Goal: Navigation & Orientation: Find specific page/section

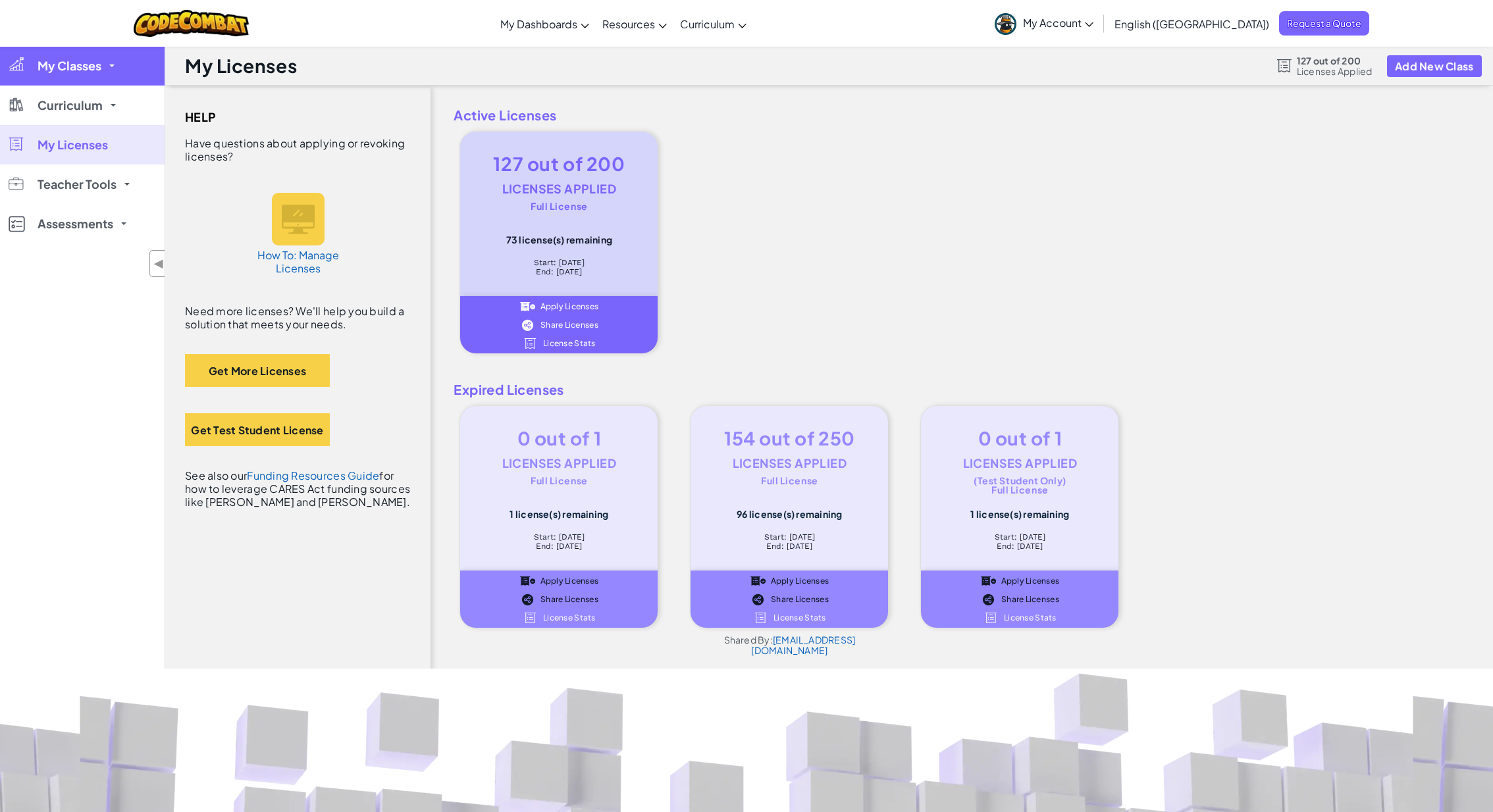
click at [79, 67] on span "My Classes" at bounding box center [69, 66] width 64 height 12
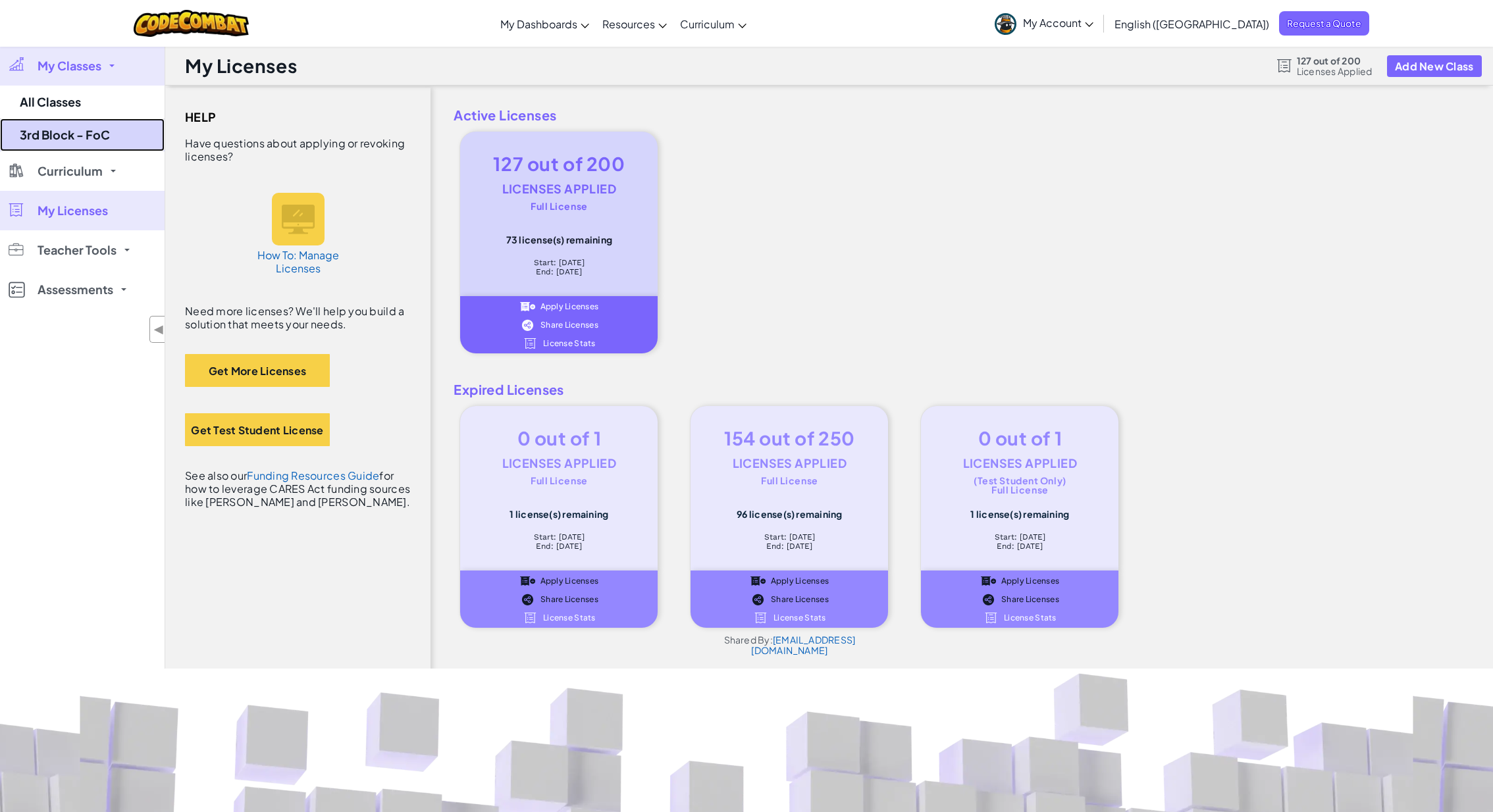
click at [62, 135] on link "3rd Block - FoC" at bounding box center [82, 135] width 164 height 33
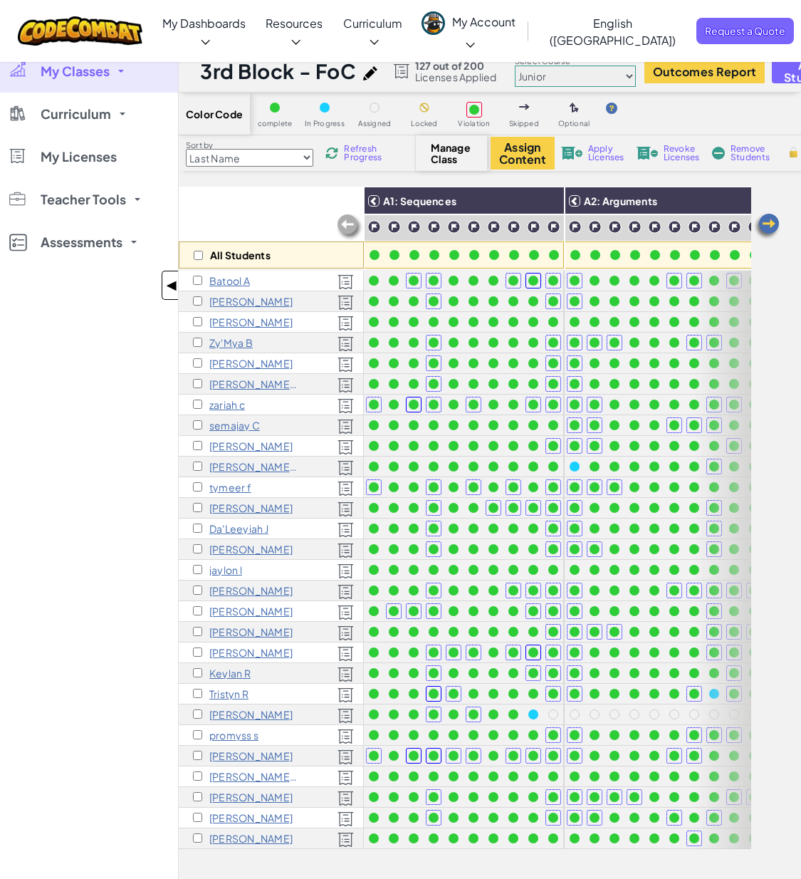
click at [172, 282] on span "◀" at bounding box center [172, 285] width 12 height 21
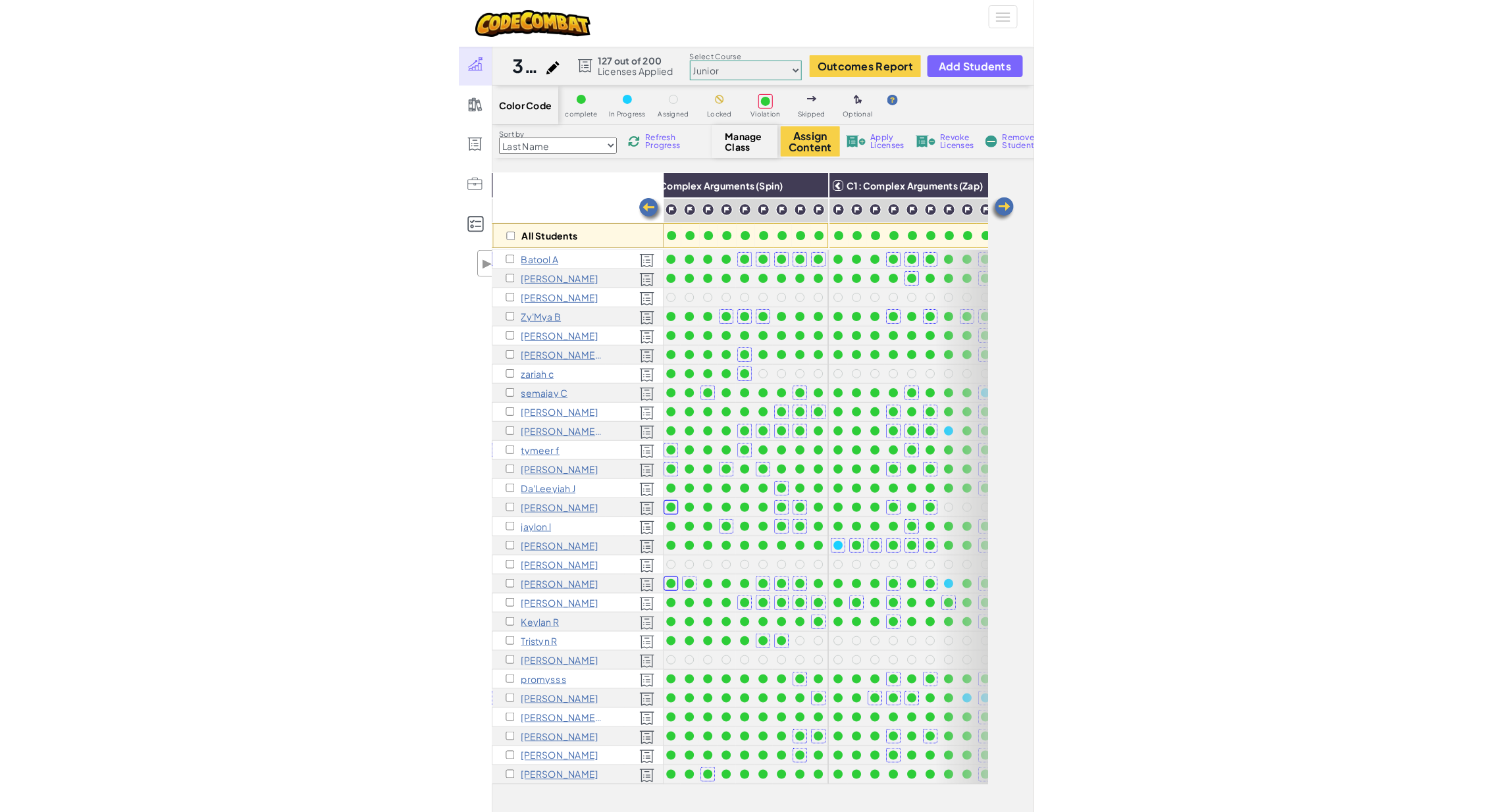
scroll to position [0, 703]
